Goal: Obtain resource: Download file/media

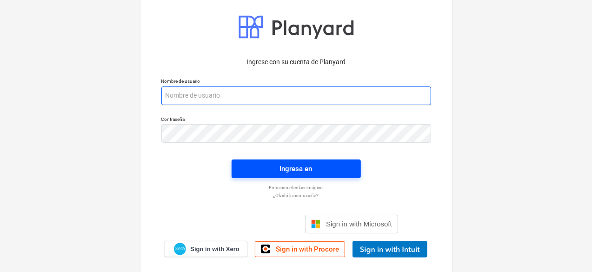
type input "[PERSON_NAME][EMAIL_ADDRESS][DOMAIN_NAME]"
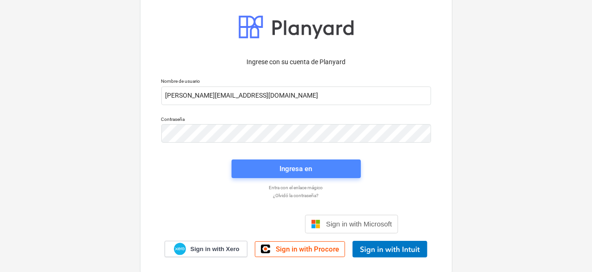
click at [306, 166] on div "Ingresa en" at bounding box center [296, 169] width 33 height 12
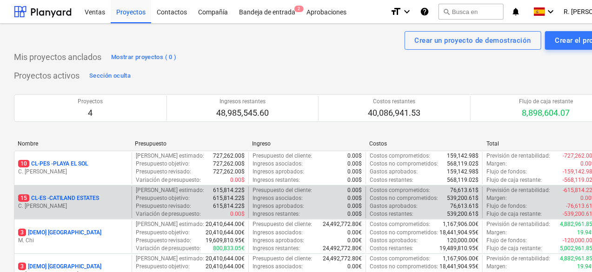
click at [115, 202] on p "C. [PERSON_NAME]" at bounding box center [73, 206] width 110 height 8
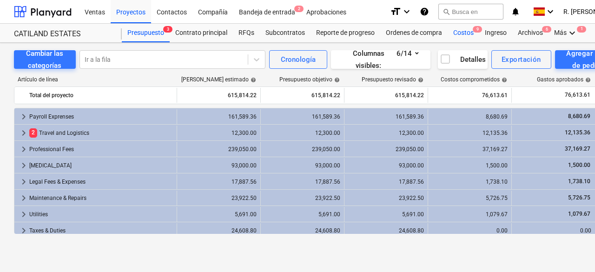
click at [452, 28] on div "Costos 9" at bounding box center [464, 33] width 32 height 19
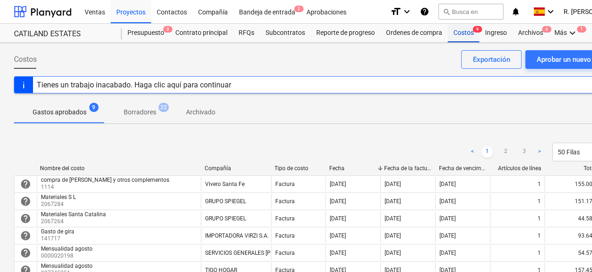
click at [464, 30] on div "Costos 9" at bounding box center [464, 33] width 32 height 19
click at [463, 36] on div "Costos 9" at bounding box center [464, 33] width 32 height 19
click at [119, 18] on div "Proyectos" at bounding box center [131, 12] width 40 height 24
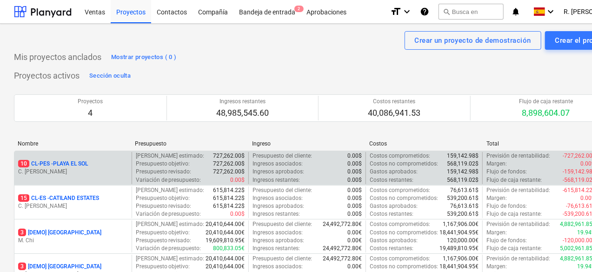
click at [104, 173] on p "C. [PERSON_NAME]" at bounding box center [73, 172] width 110 height 8
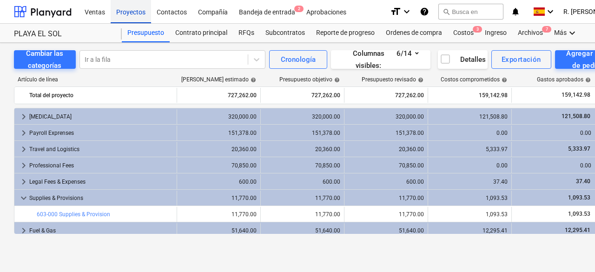
click at [136, 19] on div "Proyectos" at bounding box center [131, 12] width 40 height 24
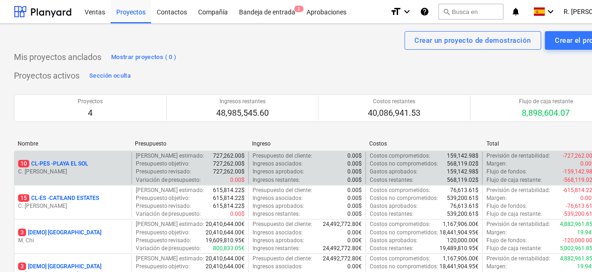
click at [107, 164] on div "10 CL-PES - [GEOGRAPHIC_DATA]" at bounding box center [73, 164] width 110 height 8
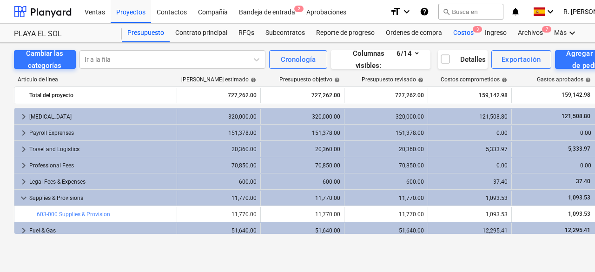
click at [463, 34] on div "Costos 3" at bounding box center [464, 33] width 32 height 19
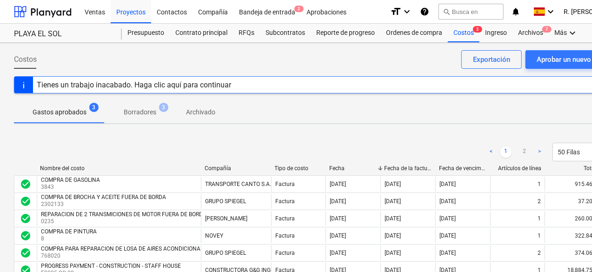
click at [45, 172] on div "Nombre del costo Compañía Tipo de costo Fecha Fecha de la factura Fecha de venc…" at bounding box center [318, 170] width 608 height 10
click at [127, 6] on div "Proyectos" at bounding box center [131, 12] width 40 height 24
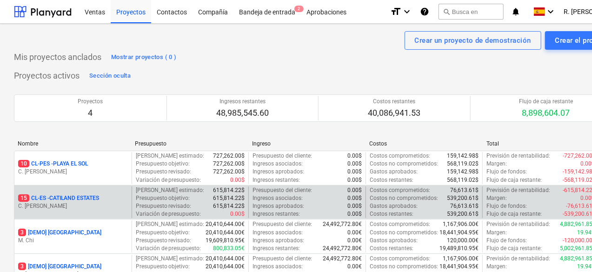
click at [93, 194] on p "15 CL-ES - CATILAND ESTATES" at bounding box center [58, 198] width 81 height 8
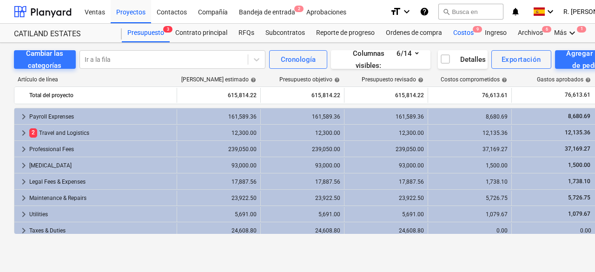
click at [461, 33] on div "Costos 9" at bounding box center [464, 33] width 32 height 19
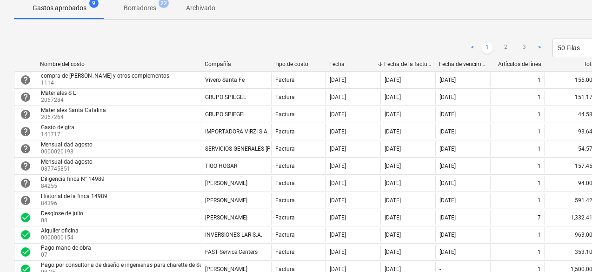
scroll to position [117, 0]
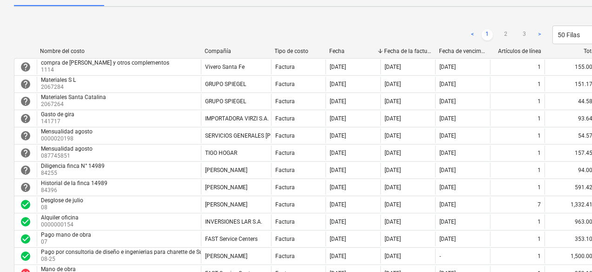
click at [249, 36] on div "< 1 2 3 > 50 Filas" at bounding box center [318, 35] width 608 height 19
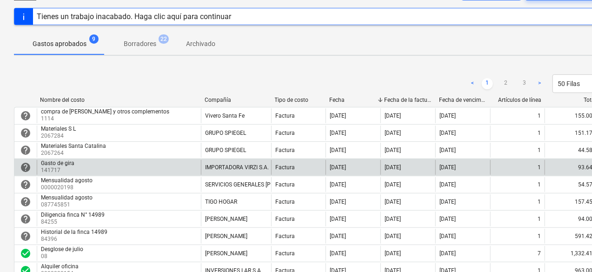
scroll to position [0, 0]
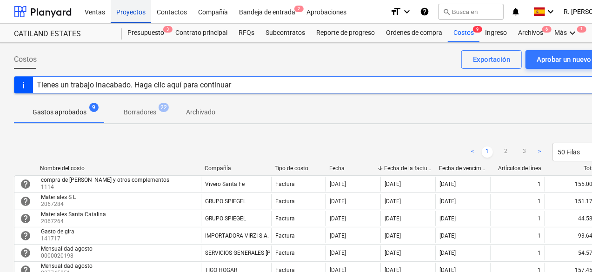
click at [145, 13] on div "Proyectos" at bounding box center [131, 12] width 40 height 24
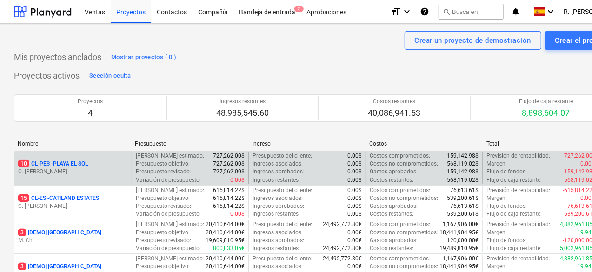
click at [98, 161] on div "10 CL-PES - [GEOGRAPHIC_DATA]" at bounding box center [73, 164] width 110 height 8
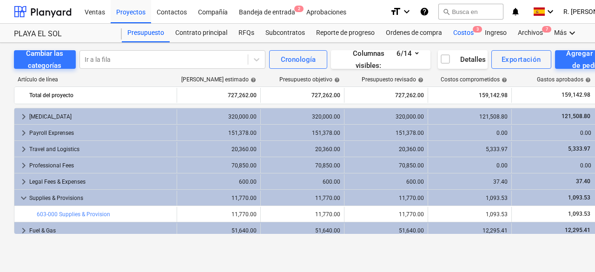
click at [465, 32] on div "Costos 3" at bounding box center [464, 33] width 32 height 19
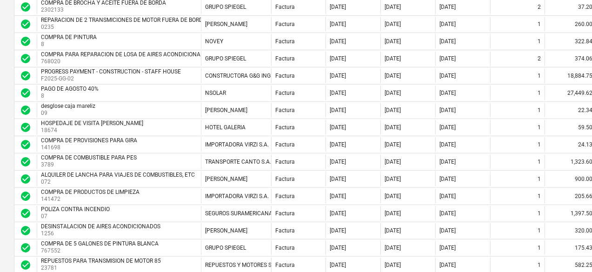
scroll to position [247, 0]
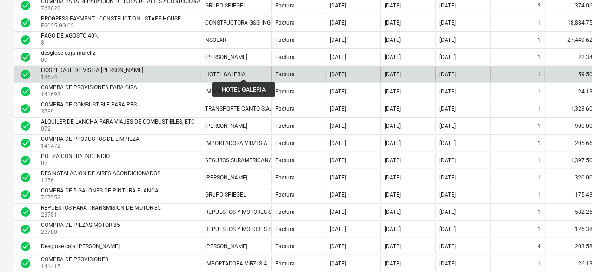
click at [244, 71] on div "HOTEL GALERIA" at bounding box center [225, 74] width 40 height 7
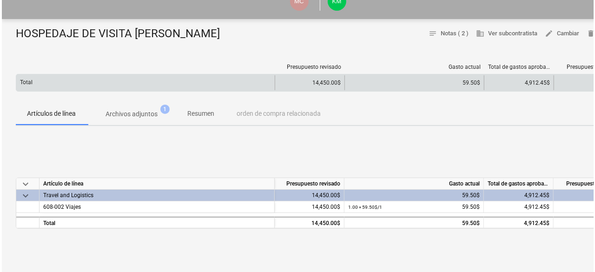
scroll to position [71, 0]
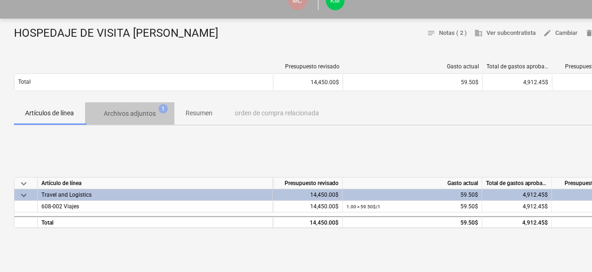
click at [144, 115] on p "Archivos adjuntos" at bounding box center [130, 114] width 52 height 10
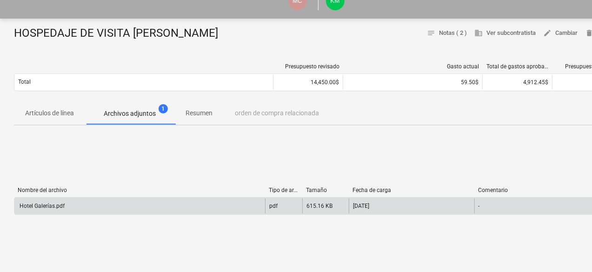
click at [282, 206] on div "pdf" at bounding box center [283, 206] width 37 height 15
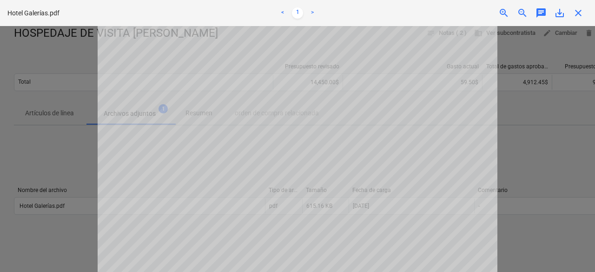
click at [579, 10] on span "close" at bounding box center [578, 12] width 11 height 11
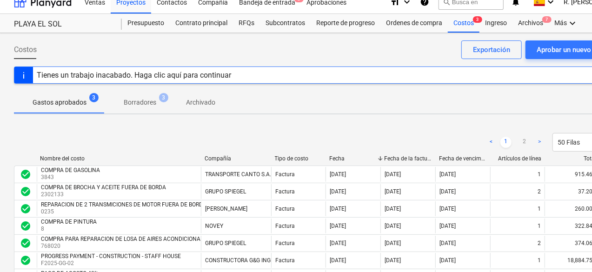
scroll to position [9, 0]
click at [469, 25] on div "Costos 3" at bounding box center [464, 23] width 32 height 19
click at [142, 6] on div "Proyectos" at bounding box center [131, 2] width 40 height 24
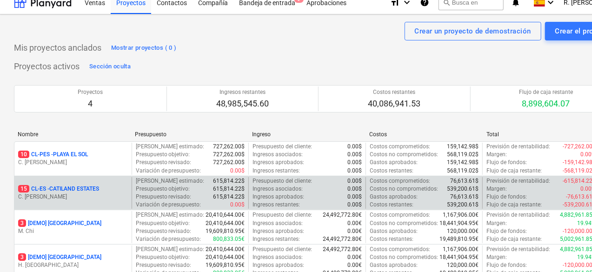
click at [97, 190] on p "15 CL-ES - CATILAND ESTATES" at bounding box center [58, 189] width 81 height 8
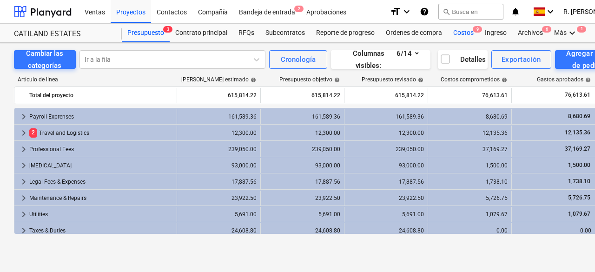
click at [463, 28] on div "Costos 9" at bounding box center [464, 33] width 32 height 19
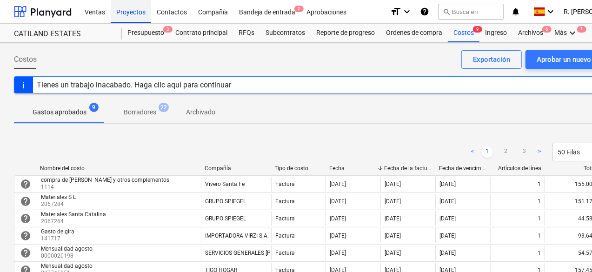
click at [135, 8] on div "Proyectos" at bounding box center [131, 12] width 40 height 24
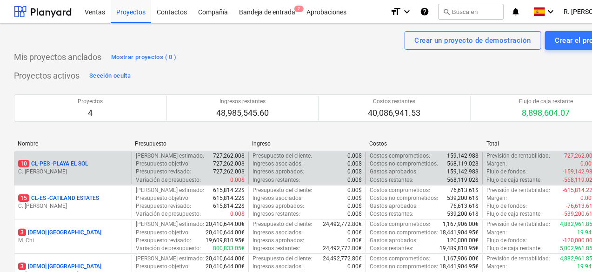
click at [103, 172] on p "C. [PERSON_NAME]" at bounding box center [73, 172] width 110 height 8
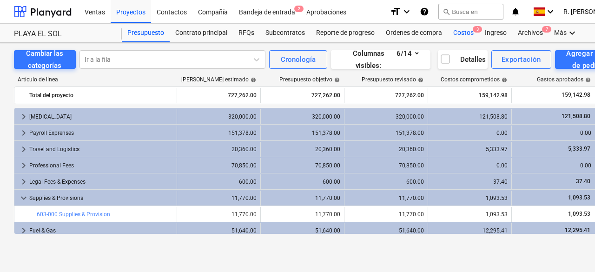
click at [463, 33] on div "Costos 3" at bounding box center [464, 33] width 32 height 19
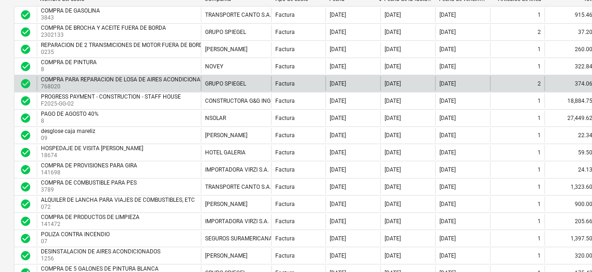
scroll to position [170, 0]
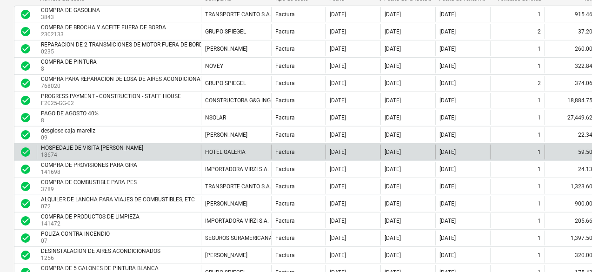
click at [253, 151] on div "HOTEL GALERIA" at bounding box center [236, 152] width 70 height 15
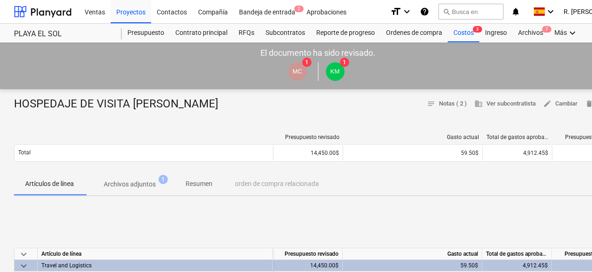
click at [134, 137] on div at bounding box center [144, 137] width 260 height 7
click at [134, 183] on p "Archivos adjuntos" at bounding box center [130, 185] width 52 height 10
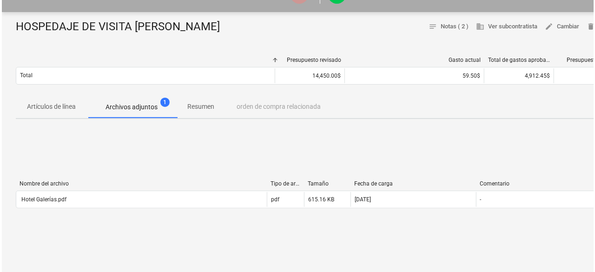
scroll to position [98, 0]
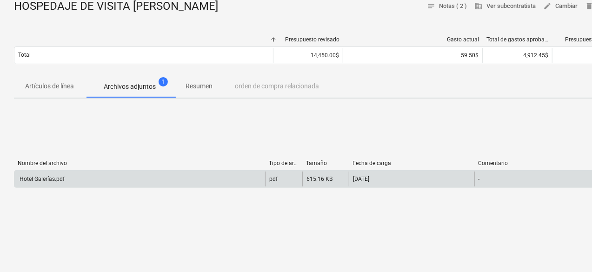
click at [284, 178] on div "pdf" at bounding box center [283, 179] width 37 height 15
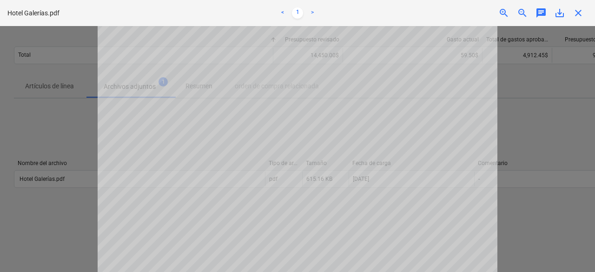
scroll to position [44, 0]
